Goal: Information Seeking & Learning: Learn about a topic

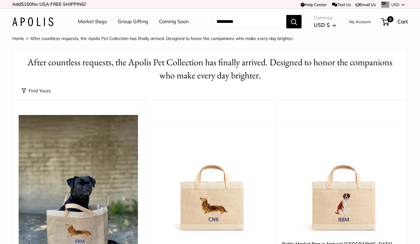
click at [40, 89] on button "Find Yours" at bounding box center [36, 91] width 29 height 9
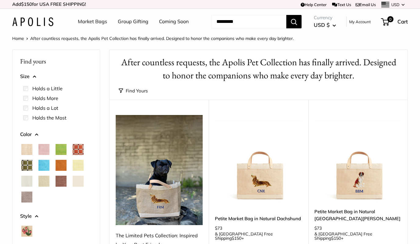
click at [79, 60] on p "Find yours" at bounding box center [56, 61] width 72 height 12
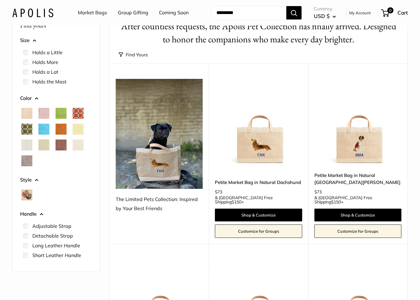
scroll to position [37, 0]
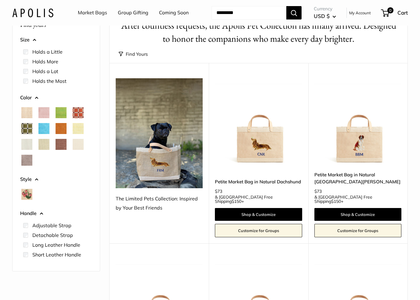
click at [149, 201] on div "The Limited Pets Collection: Inspired by Your Best Friends" at bounding box center [159, 204] width 87 height 18
click at [145, 206] on div "The Limited Pets Collection: Inspired by Your Best Friends" at bounding box center [159, 204] width 87 height 18
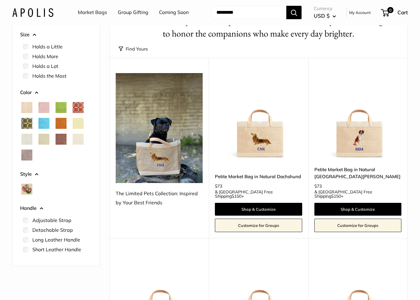
scroll to position [42, 0]
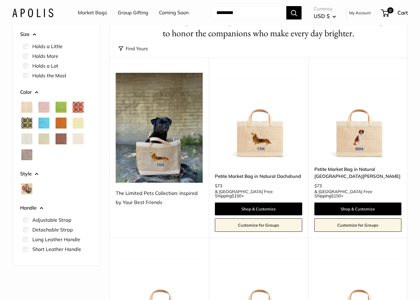
click at [176, 10] on link "Coming Soon" at bounding box center [174, 12] width 30 height 9
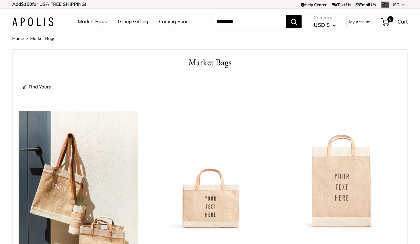
click at [221, 21] on input "Search..." at bounding box center [248, 21] width 75 height 13
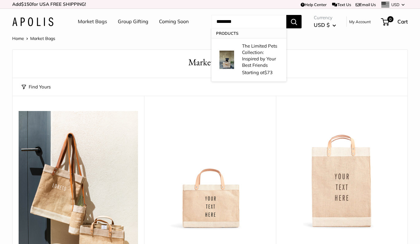
type input "********"
click at [258, 55] on p "The Limited Pets Collection: Inspired by Your Best Friends" at bounding box center [261, 56] width 38 height 26
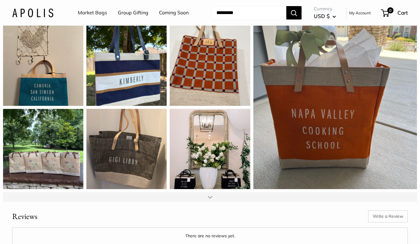
scroll to position [524, 0]
